Goal: Find contact information: Find contact information

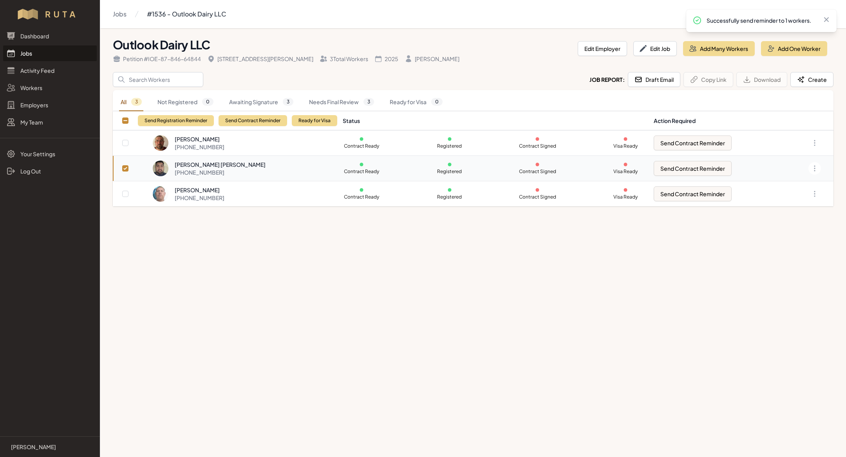
click at [43, 49] on link "Jobs" at bounding box center [50, 53] width 94 height 16
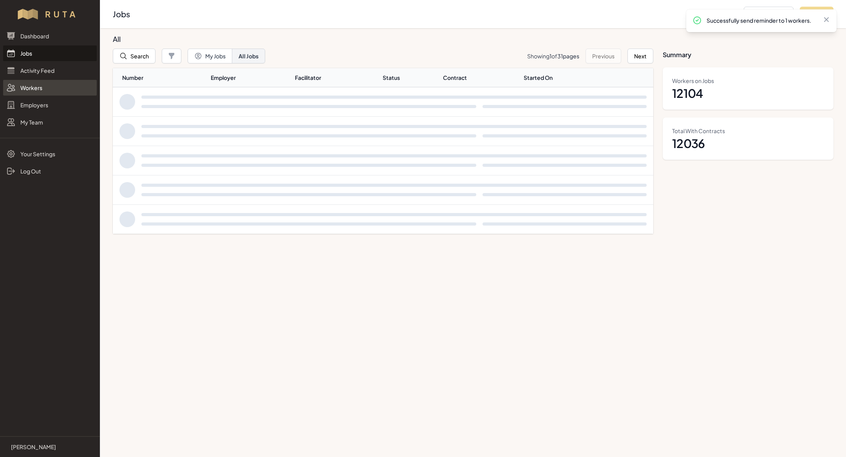
click at [40, 91] on link "Workers" at bounding box center [50, 88] width 94 height 16
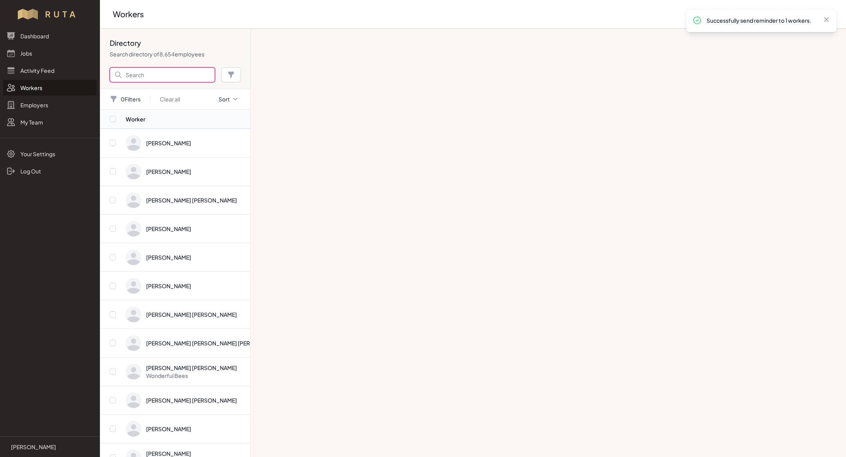
click at [133, 76] on input "Search" at bounding box center [162, 74] width 105 height 15
click at [154, 67] on div "Directory Search directory of 8,654 employees Search [PERSON_NAME] Search" at bounding box center [175, 58] width 150 height 60
click at [154, 78] on input "[PERSON_NAME]" at bounding box center [162, 74] width 105 height 15
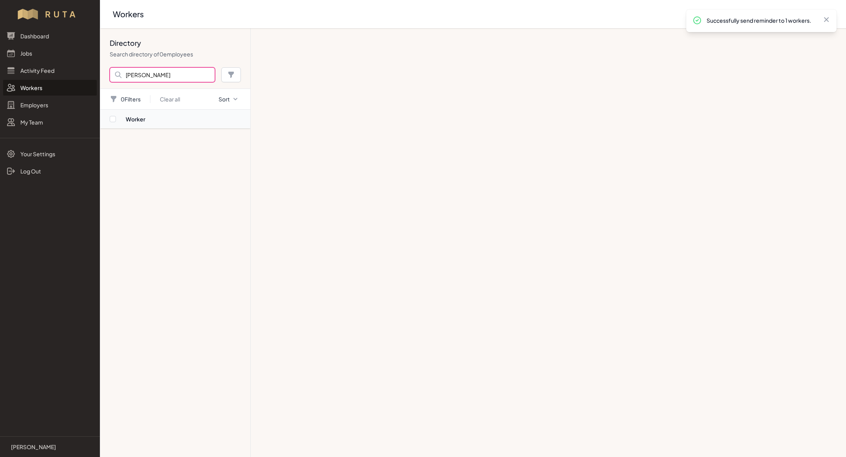
click at [163, 76] on input "[PERSON_NAME]" at bounding box center [162, 74] width 105 height 15
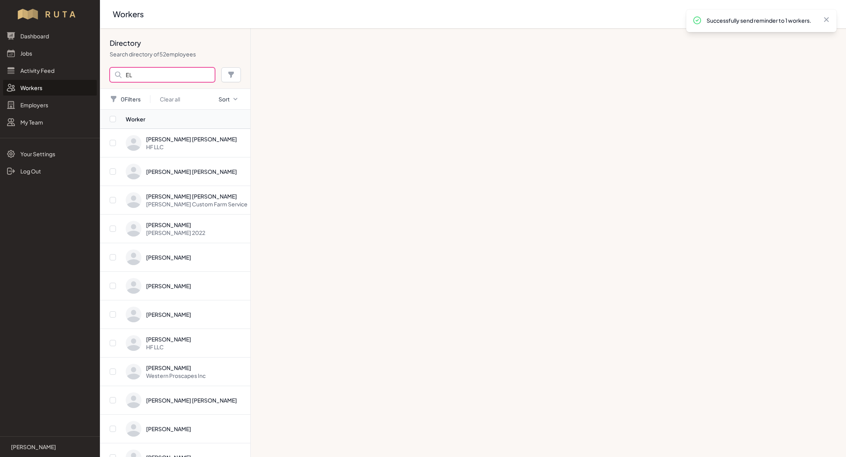
type input "E"
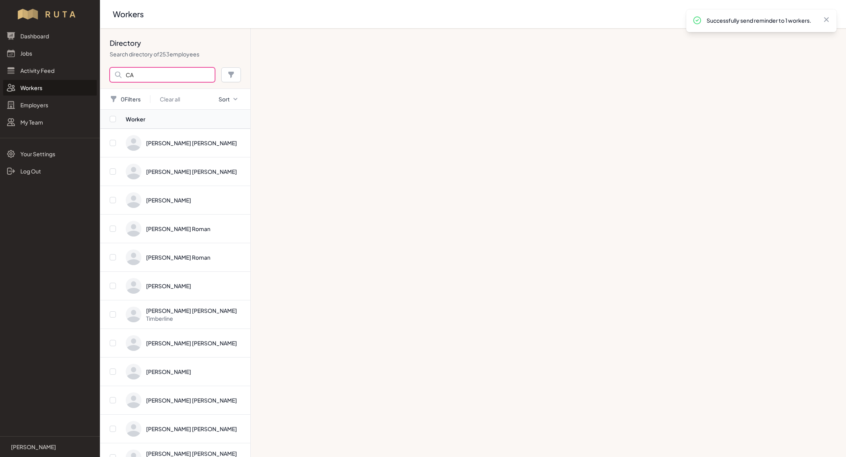
type input "C"
click at [145, 75] on input "Search" at bounding box center [162, 74] width 105 height 15
click at [147, 75] on input "Search" at bounding box center [162, 74] width 105 height 15
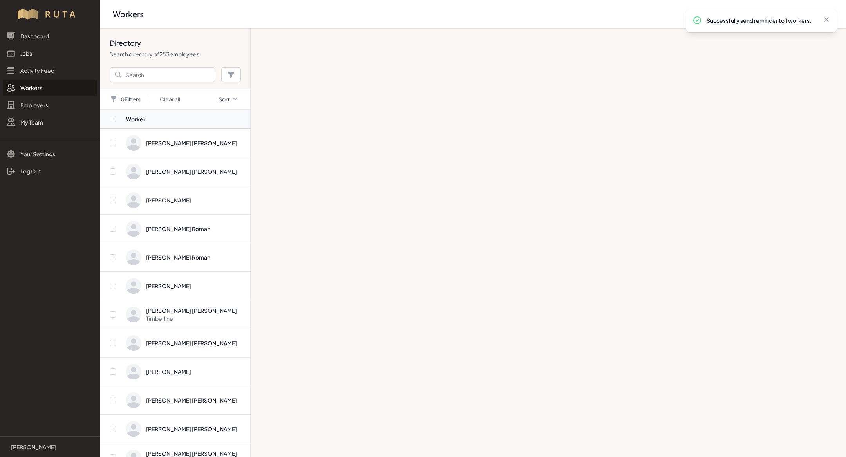
click at [150, 52] on p "Search directory of 253 employees" at bounding box center [175, 54] width 131 height 8
click at [147, 77] on input "Search" at bounding box center [162, 74] width 105 height 15
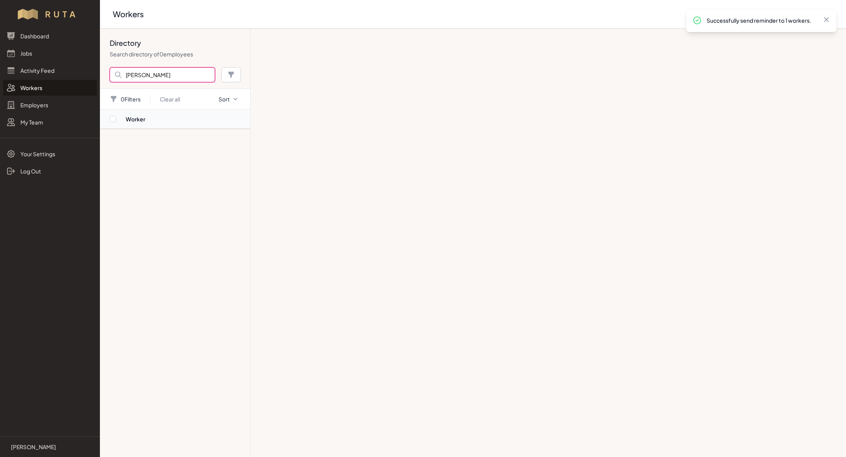
click at [167, 70] on input "[PERSON_NAME]" at bounding box center [162, 74] width 105 height 15
click at [172, 74] on input "[PERSON_NAME]" at bounding box center [162, 74] width 105 height 15
type input "A"
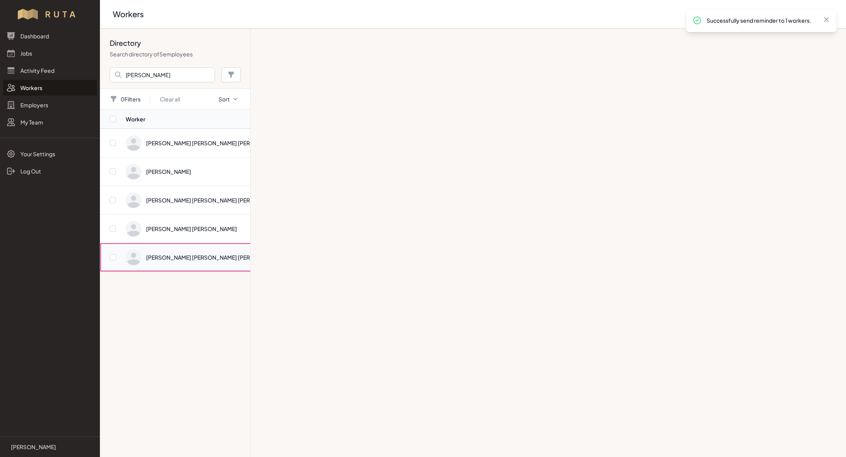
click at [184, 254] on span "Directory" at bounding box center [204, 258] width 157 height 16
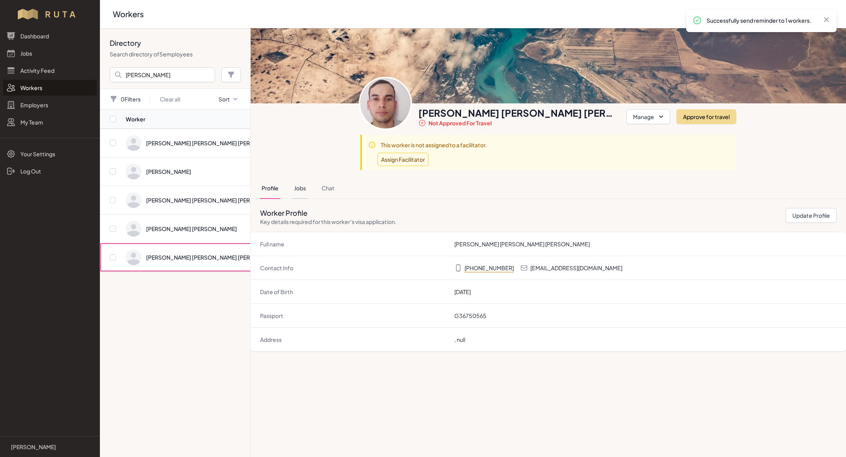
click at [302, 188] on button "Jobs" at bounding box center [300, 188] width 15 height 21
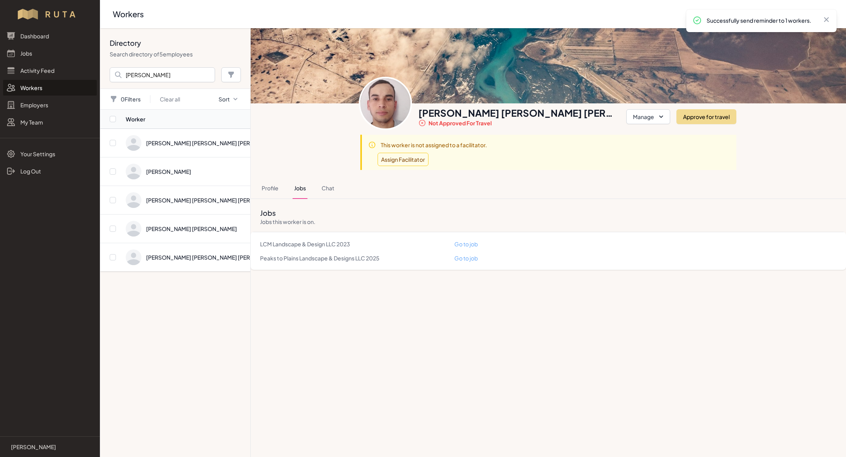
click at [432, 320] on main "Search: Go to Worker [PERSON_NAME] [PERSON_NAME] [PERSON_NAME] Not approved for…" at bounding box center [548, 242] width 595 height 429
click at [150, 74] on input "[PERSON_NAME]" at bounding box center [162, 74] width 105 height 15
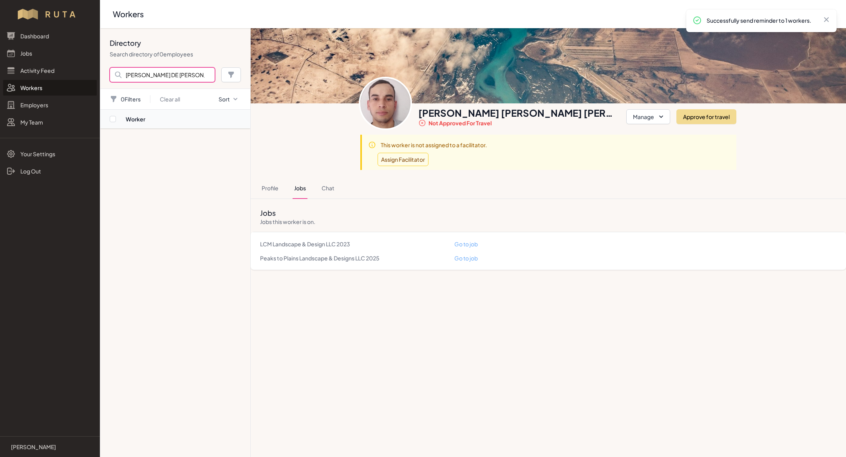
type input "[PERSON_NAME] DE [PERSON_NAME] SO"
click at [28, 47] on link "Jobs" at bounding box center [50, 53] width 94 height 16
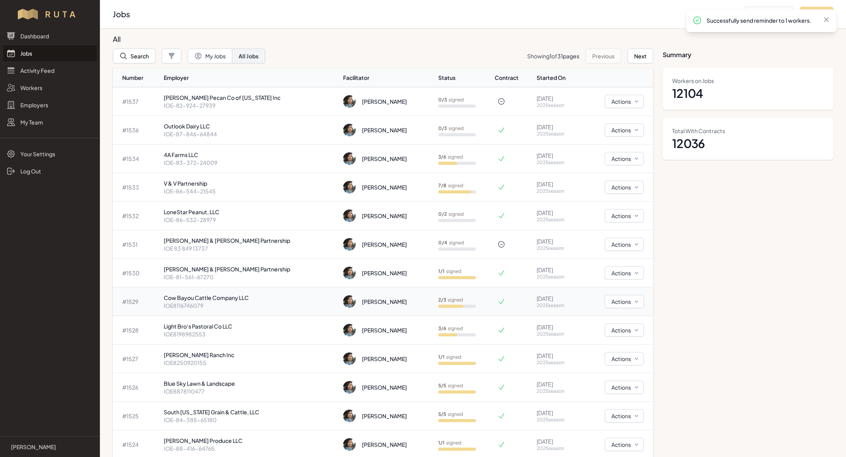
click at [208, 291] on td "Cow Bayou Cattle Company LLC IOE8116746079" at bounding box center [251, 302] width 180 height 29
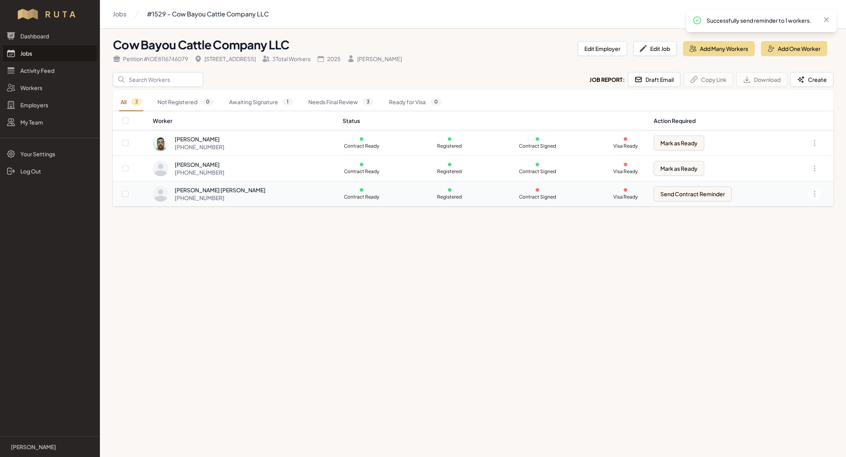
click at [226, 195] on div "[PHONE_NUMBER]" at bounding box center [220, 198] width 91 height 8
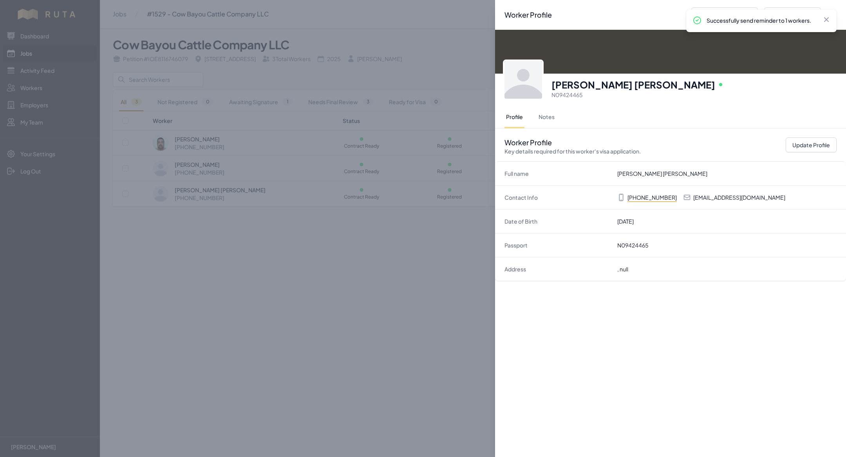
click at [719, 197] on p "[EMAIL_ADDRESS][DOMAIN_NAME]" at bounding box center [739, 198] width 92 height 8
copy p "[EMAIL_ADDRESS][DOMAIN_NAME]"
click at [269, 277] on div "Worker Profile Previous Worker Next Worker Close panel [PERSON_NAME] [PERSON_NA…" at bounding box center [423, 228] width 846 height 457
